Goal: Task Accomplishment & Management: Manage account settings

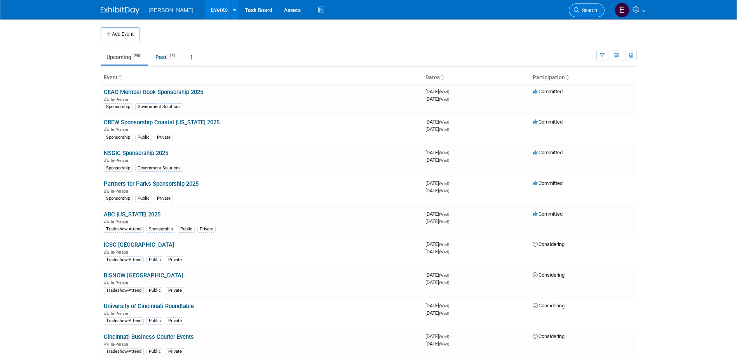
click at [592, 11] on span "Search" at bounding box center [588, 10] width 18 height 6
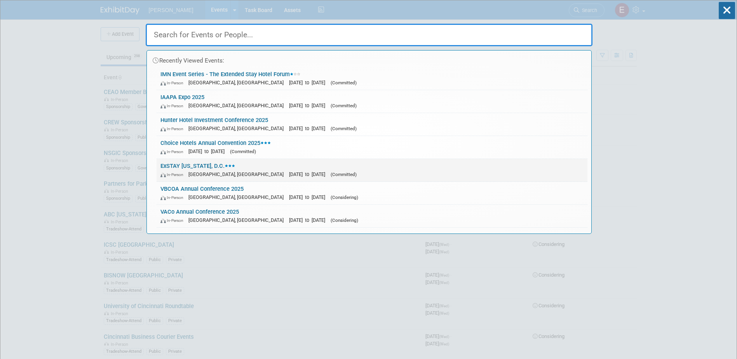
click at [199, 164] on link "ExSTAY [US_STATE], D.C. In-Person [GEOGRAPHIC_DATA], [GEOGRAPHIC_DATA] [DATE] t…" at bounding box center [372, 170] width 431 height 23
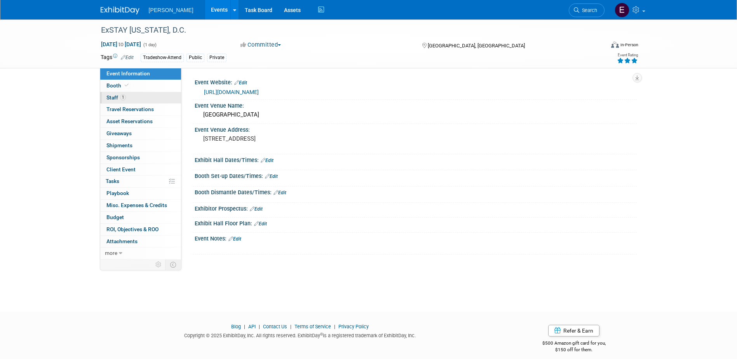
click at [139, 98] on link "1 Staff 1" at bounding box center [140, 98] width 81 height 12
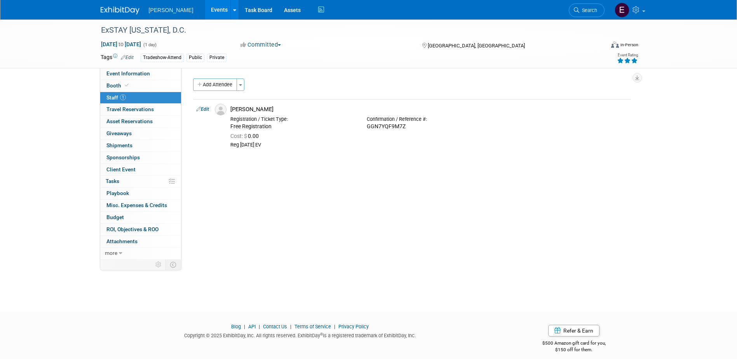
click at [95, 188] on div "Event Information Event Info Booth Booth 1 Staff 1 Staff 0 Travel Reservations …" at bounding box center [369, 139] width 548 height 240
click at [131, 230] on span "ROI, Objectives & ROO 0" at bounding box center [132, 229] width 52 height 6
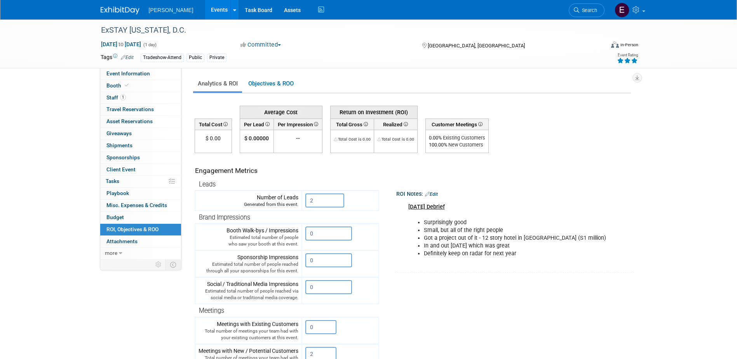
click at [433, 194] on link "Edit" at bounding box center [431, 194] width 13 height 5
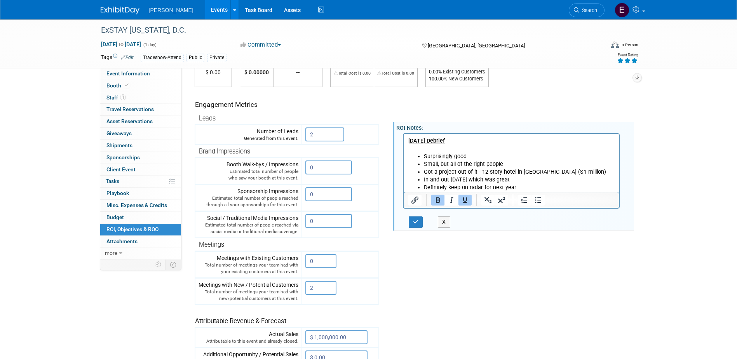
scroll to position [78, 0]
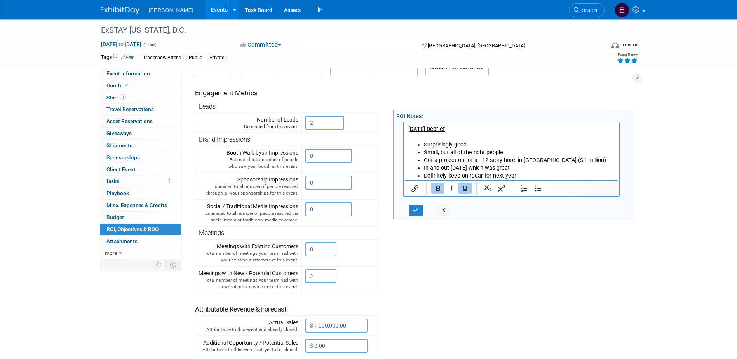
drag, startPoint x: 623, startPoint y: 251, endPoint x: 574, endPoint y: 201, distance: 70.1
click at [623, 251] on tr "Engagement Metrics Leads Generated from this event. 2 X Brand Impressions 0" at bounding box center [413, 215] width 436 height 281
click at [532, 171] on li "In and out in one day which was great" at bounding box center [519, 168] width 191 height 8
click at [435, 160] on li "Got a project out of it - 12 story hotel in Chicago (S1 million)" at bounding box center [519, 160] width 191 height 8
click at [536, 178] on li "Definitely keep on radar for next year" at bounding box center [519, 176] width 191 height 8
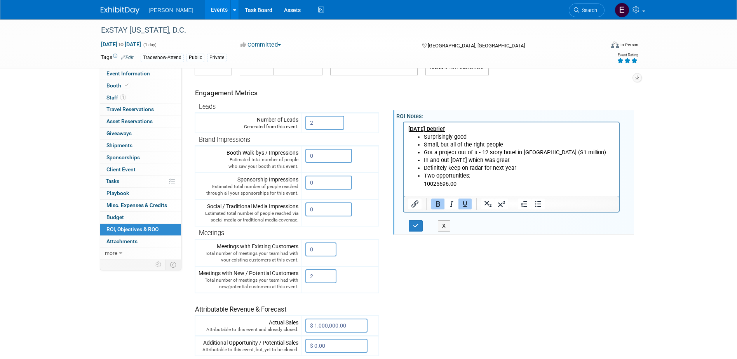
click at [423, 183] on ul "Surprisingly good Small, but all of the right people Got a project out of it - …" at bounding box center [511, 164] width 207 height 63
drag, startPoint x: 464, startPoint y: 184, endPoint x: 416, endPoint y: 182, distance: 47.5
click at [416, 182] on ul "Surprisingly good Small, but all of the right people Got a project out of it - …" at bounding box center [511, 164] width 207 height 63
click at [473, 176] on li "Two opportunities:" at bounding box center [519, 183] width 191 height 23
click at [458, 175] on li "Two opportunities:" at bounding box center [519, 183] width 191 height 23
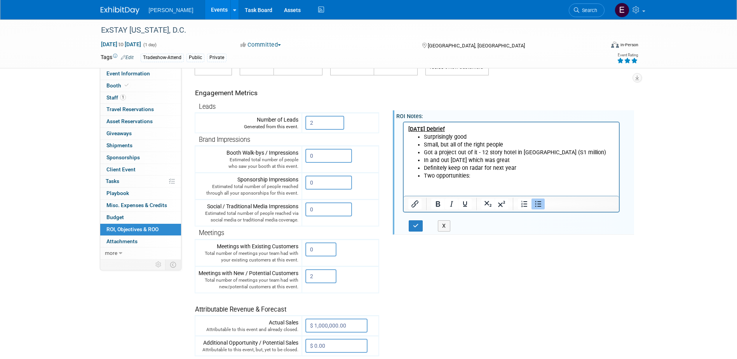
click at [439, 182] on p "Rich Text Area. Press ALT-0 for help." at bounding box center [519, 184] width 191 height 8
click at [479, 173] on li "Two opportunities:" at bounding box center [519, 183] width 191 height 23
click at [472, 176] on li "Two opportunities:" at bounding box center [519, 183] width 191 height 23
click at [457, 175] on li "Two opportunities:" at bounding box center [519, 183] width 191 height 23
click at [469, 175] on li "Two opportunities:" at bounding box center [519, 183] width 191 height 23
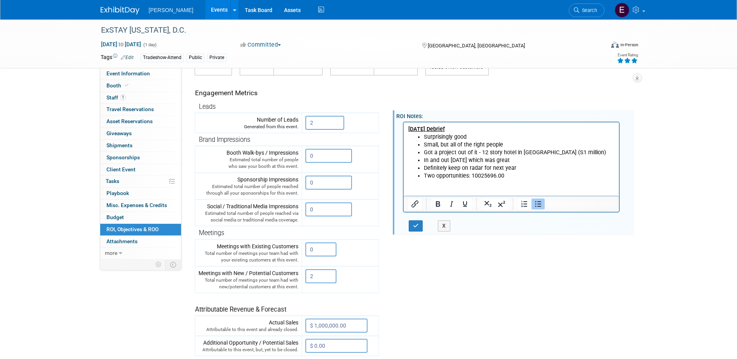
click at [516, 176] on li "Two opportunities: 10025696.00" at bounding box center [519, 183] width 191 height 23
click at [507, 178] on li "Two opportunities: 10025696.00" at bounding box center [519, 183] width 191 height 23
click at [506, 176] on li "Two opportunities: 10025696.00" at bounding box center [519, 183] width 191 height 23
click at [483, 175] on li "Two opportunities: 10025696.00" at bounding box center [519, 183] width 191 height 23
click at [478, 175] on li "Two opportunities: 10025696.00" at bounding box center [519, 183] width 191 height 23
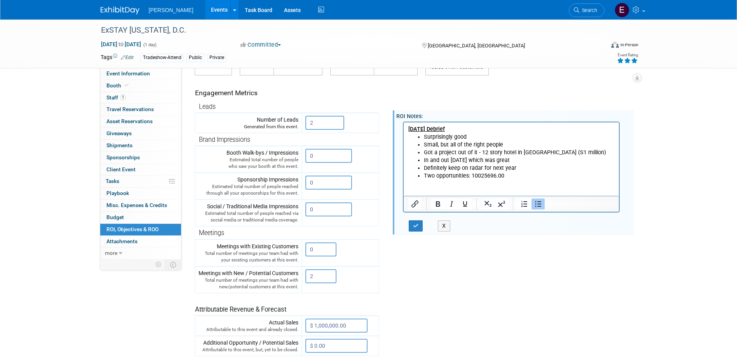
click at [441, 176] on li "Two opportunities: 10025696.00" at bounding box center [519, 183] width 191 height 23
click at [522, 174] on li "Two opportunities: 10025696.00" at bounding box center [519, 183] width 191 height 23
click at [503, 176] on li "Two opportunities: 10025696.00" at bounding box center [519, 183] width 191 height 23
click at [608, 162] on li "In and out in one day which was great" at bounding box center [519, 160] width 191 height 8
click at [517, 175] on li "Two opportunities: 10025696.00 &" at bounding box center [519, 183] width 191 height 23
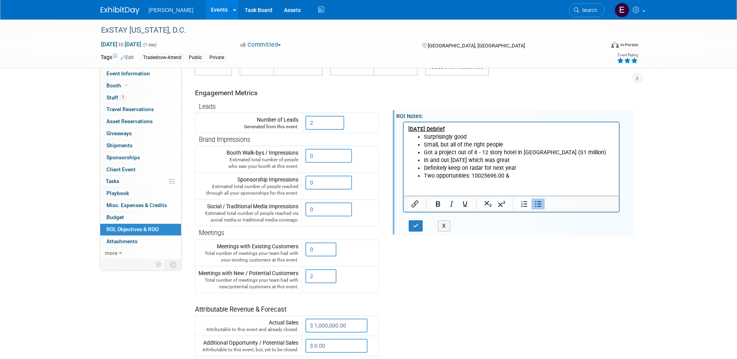
click at [513, 178] on li "Two opportunities: 10025696.00 &" at bounding box center [519, 183] width 191 height 23
click at [509, 176] on li "Two opportunities: 10025696.00 &" at bounding box center [519, 183] width 191 height 23
click at [450, 157] on li "In and out in one day which was great" at bounding box center [519, 160] width 191 height 8
click at [427, 189] on li "Two opportunities: 10025696.00 & 10025745.00" at bounding box center [519, 183] width 191 height 23
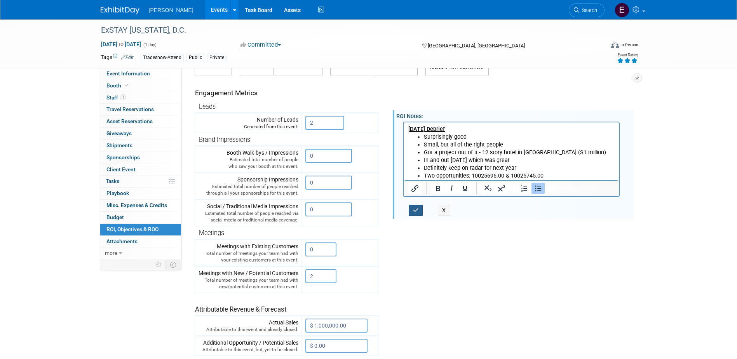
click at [418, 210] on icon "button" at bounding box center [416, 210] width 6 height 5
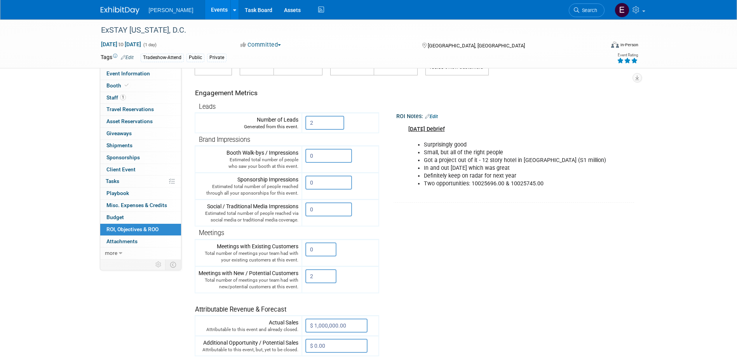
drag, startPoint x: 545, startPoint y: 186, endPoint x: 512, endPoint y: 186, distance: 32.6
click at [512, 186] on li "Two opportunities: 10025696.00 & 10025745.00" at bounding box center [520, 184] width 192 height 8
drag, startPoint x: 512, startPoint y: 186, endPoint x: 518, endPoint y: 181, distance: 7.2
copy li "10025745.00"
click at [487, 130] on div "August 14, 2025 Debrief Surprisingly good Small, but all of the right people Go…" at bounding box center [511, 157] width 217 height 70
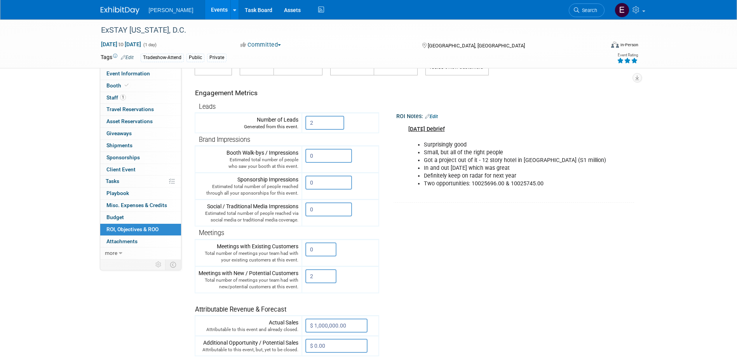
click at [432, 117] on link "Edit" at bounding box center [431, 116] width 13 height 5
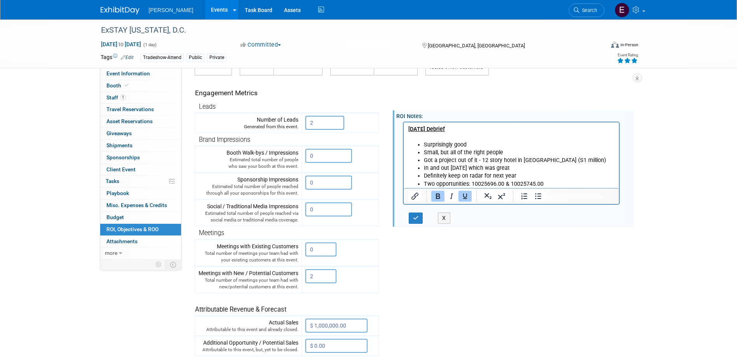
scroll to position [0, 0]
drag, startPoint x: 548, startPoint y: 183, endPoint x: 405, endPoint y: 185, distance: 142.2
click at [406, 185] on html "August 14, 2025 Debrief Surprisingly good Small, but all of the right people Go…" at bounding box center [511, 155] width 216 height 66
click at [548, 178] on li "Definitely keep on radar for next year" at bounding box center [519, 176] width 191 height 8
drag, startPoint x: 547, startPoint y: 182, endPoint x: 410, endPoint y: 183, distance: 136.8
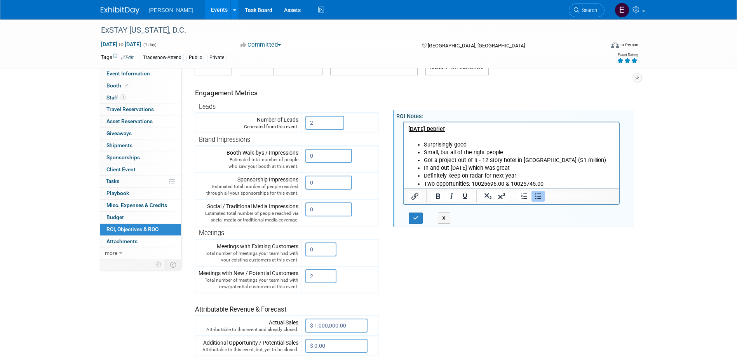
click at [410, 183] on ul "Surprisingly good Small, but all of the right people Got a project out of it - …" at bounding box center [511, 164] width 207 height 47
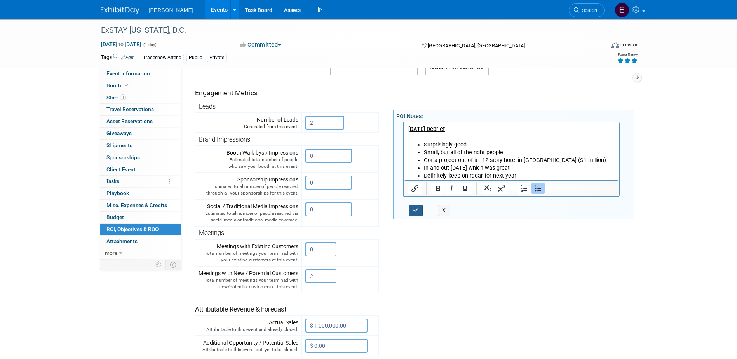
click at [415, 209] on icon "button" at bounding box center [416, 210] width 6 height 5
